Goal: Check status: Check status

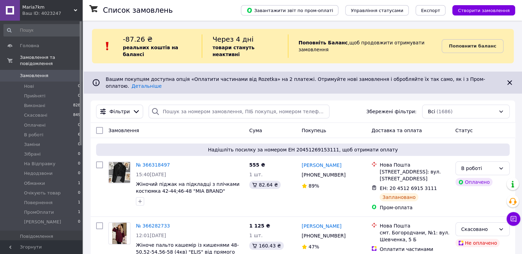
click at [32, 72] on span "Замовлення" at bounding box center [34, 75] width 29 height 6
